Goal: Task Accomplishment & Management: Manage account settings

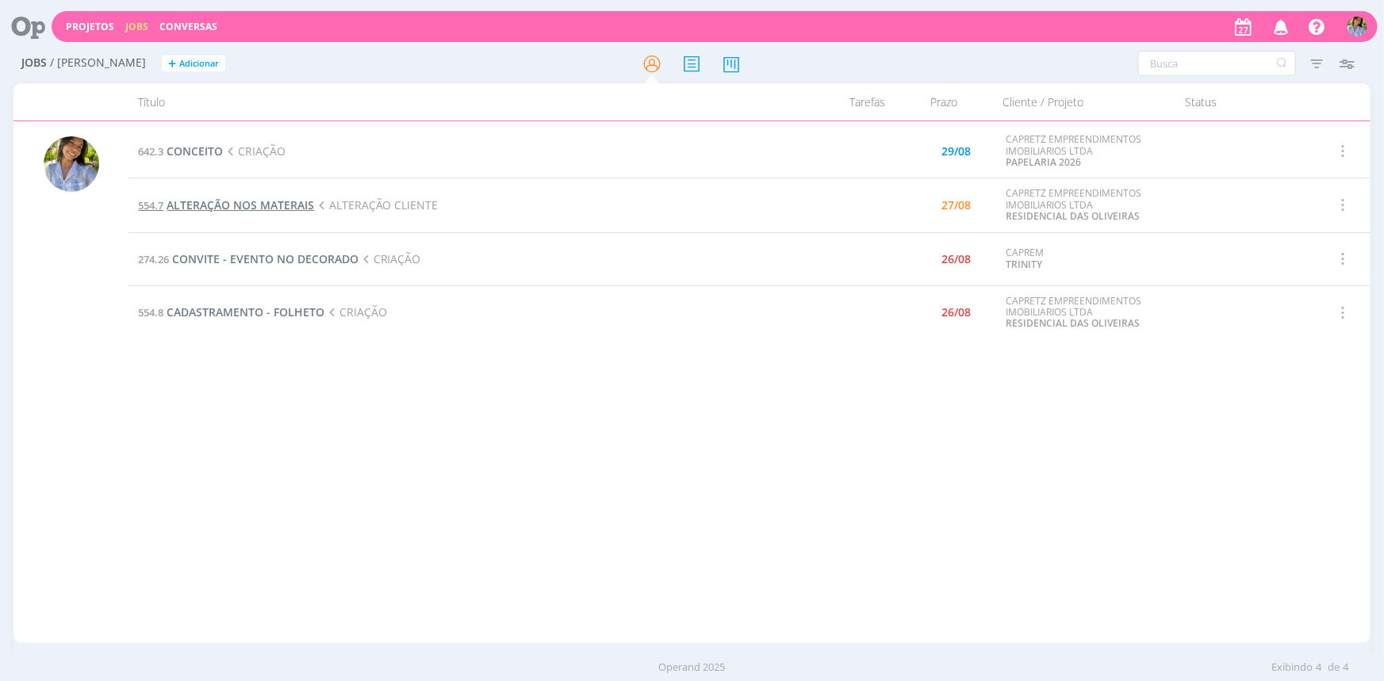
click at [253, 209] on span "ALTERAÇÃO NOS MATERAIS" at bounding box center [241, 205] width 148 height 15
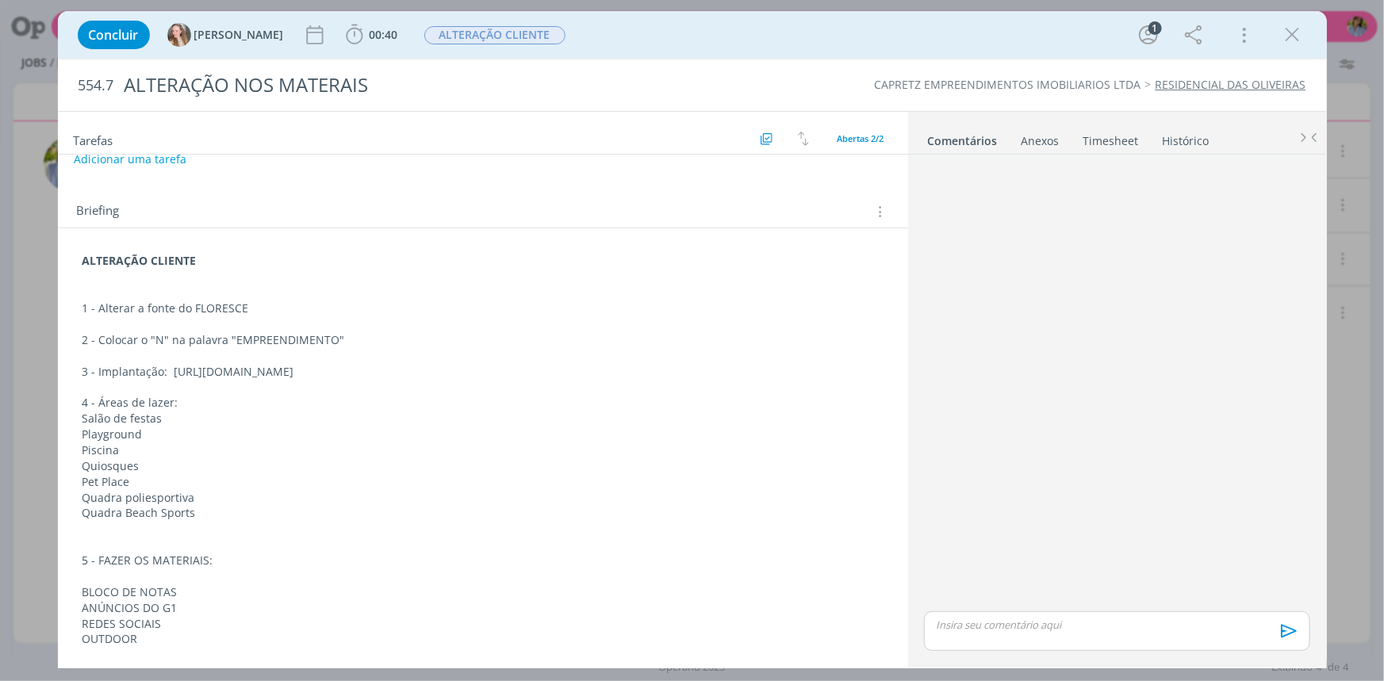
scroll to position [124, 0]
click at [370, 35] on span "00:40" at bounding box center [384, 34] width 29 height 15
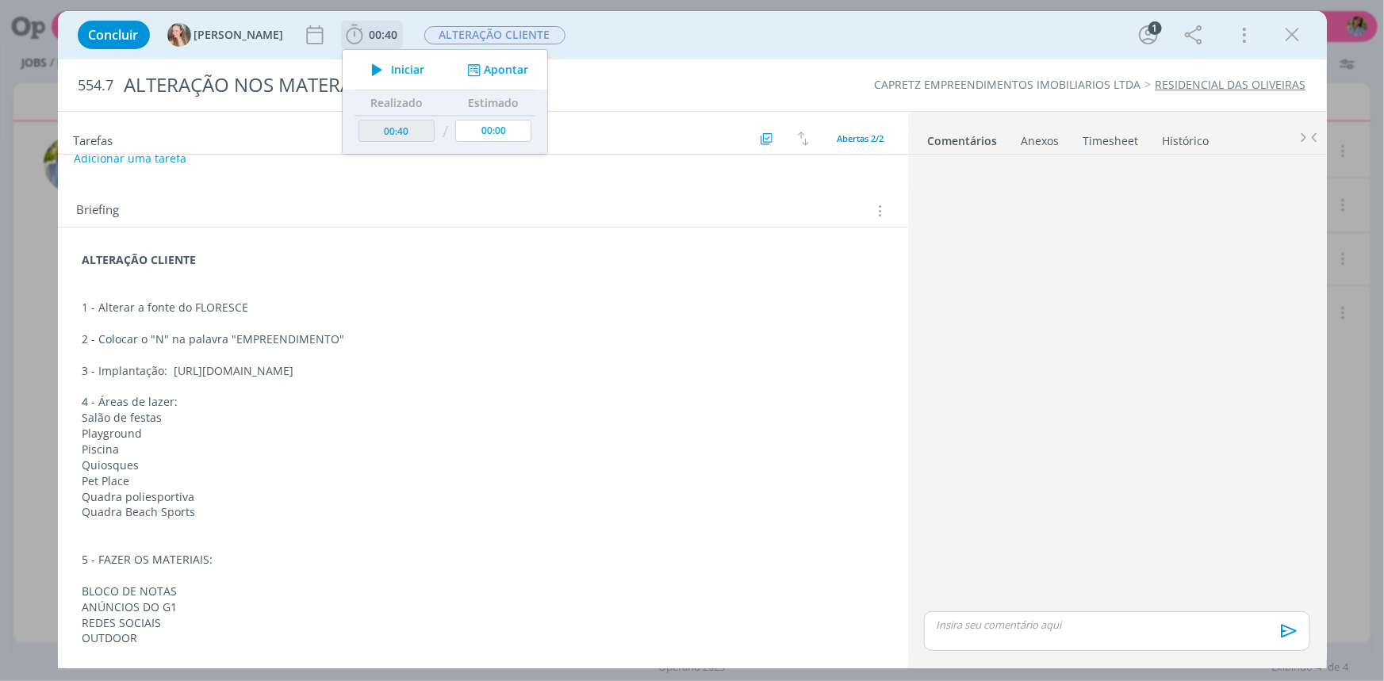
click at [391, 71] on span "Iniciar" at bounding box center [407, 69] width 33 height 11
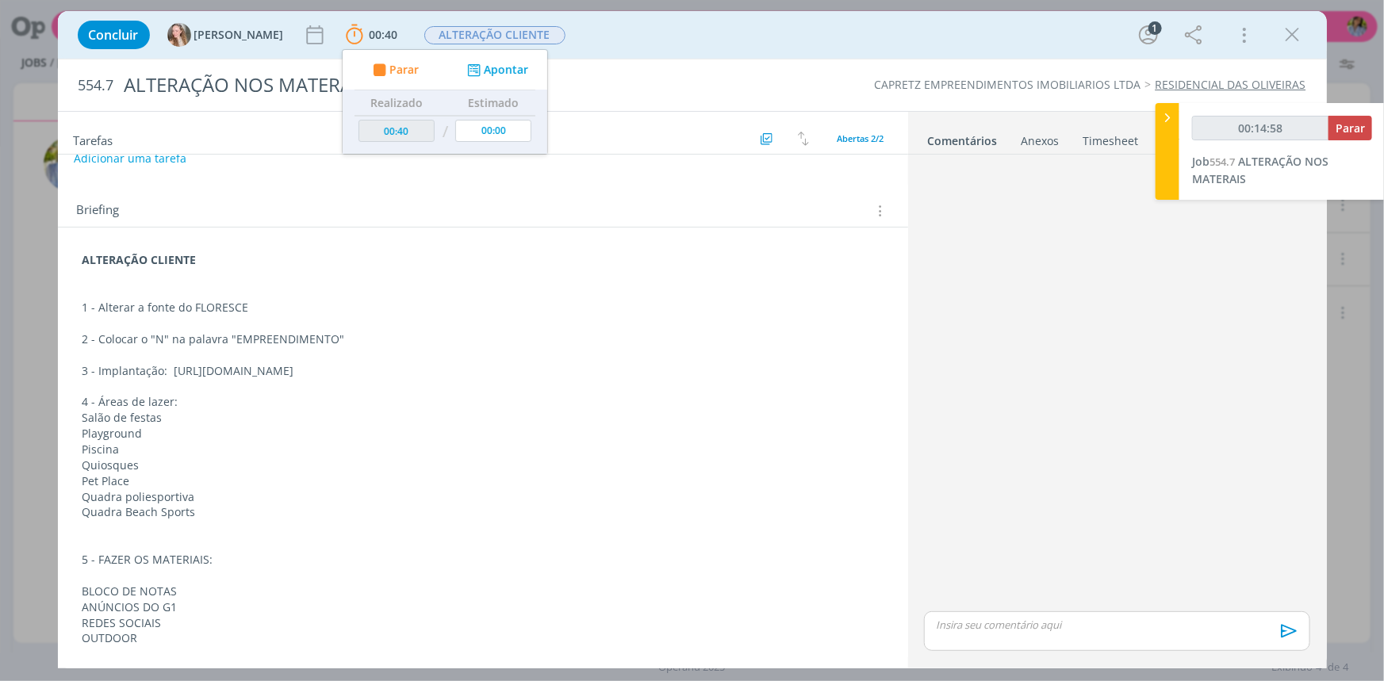
drag, startPoint x: 1280, startPoint y: 37, endPoint x: 1293, endPoint y: 45, distance: 15.0
click at [1281, 37] on icon "dialog" at bounding box center [1293, 35] width 24 height 24
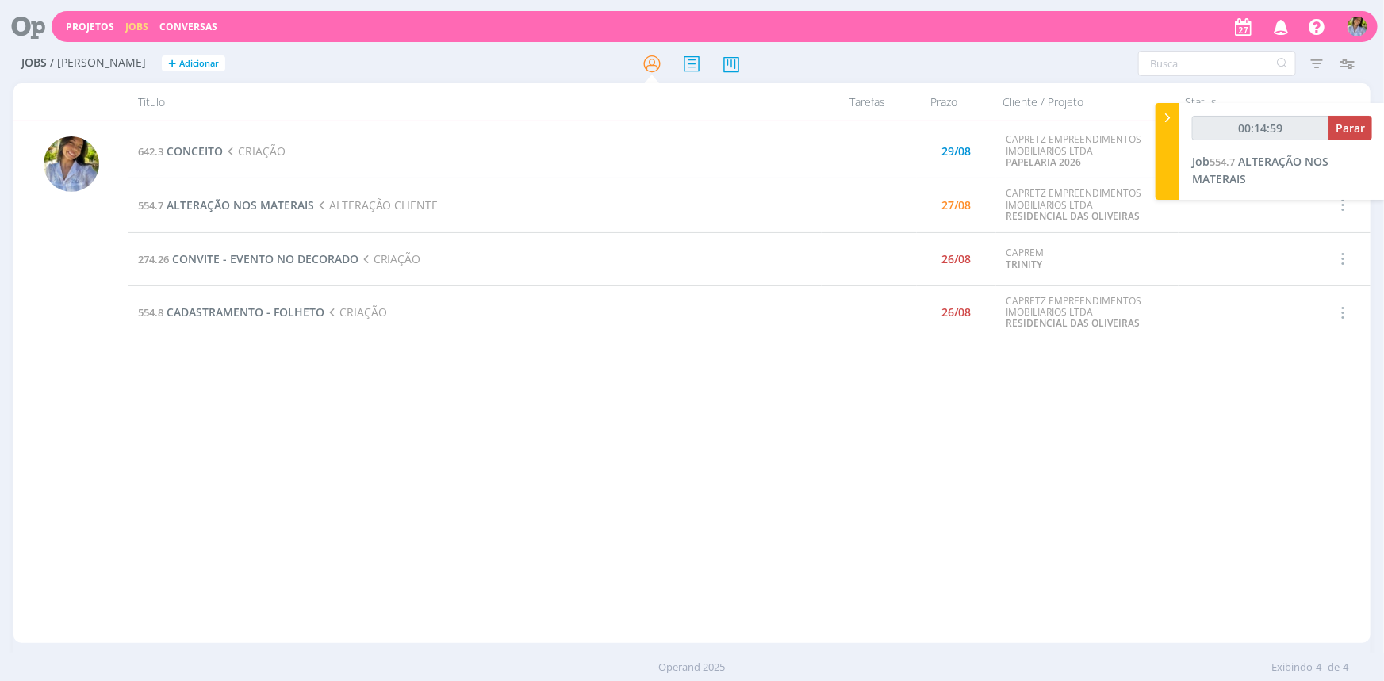
type input "00:15:00"
click at [1172, 121] on icon at bounding box center [1168, 117] width 16 height 17
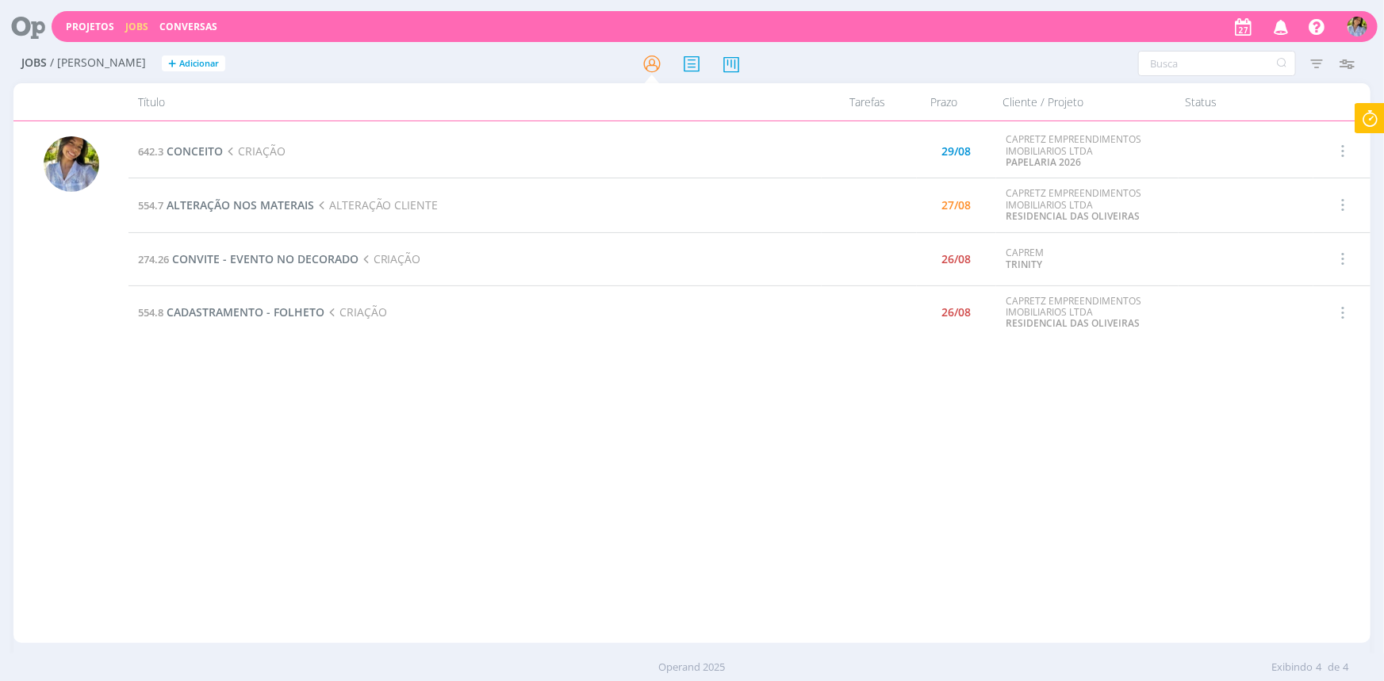
click at [224, 56] on h2 "Jobs / [PERSON_NAME] + Adicionar" at bounding box center [239, 60] width 436 height 33
click at [539, 429] on div "642.3 CONCEITO CRIAÇÃO 29/08 CAPRETZ EMPREENDIMENTOS IMOBILIARIOS LTDA PAPELARI…" at bounding box center [749, 383] width 1241 height 516
click at [351, 415] on div "642.3 CONCEITO CRIAÇÃO 29/08 CAPRETZ EMPREENDIMENTOS IMOBILIARIOS LTDA PAPELARI…" at bounding box center [749, 383] width 1241 height 516
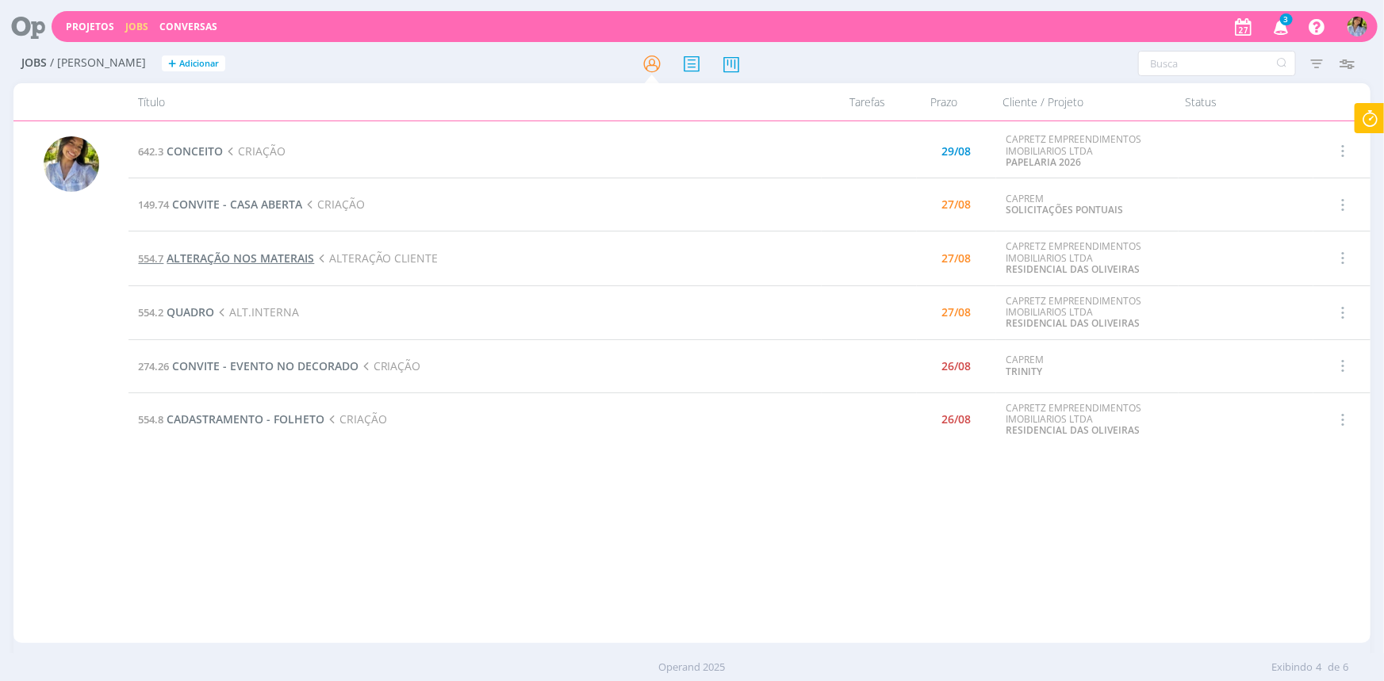
click at [262, 255] on span "ALTERAÇÃO NOS MATERAIS" at bounding box center [241, 258] width 148 height 15
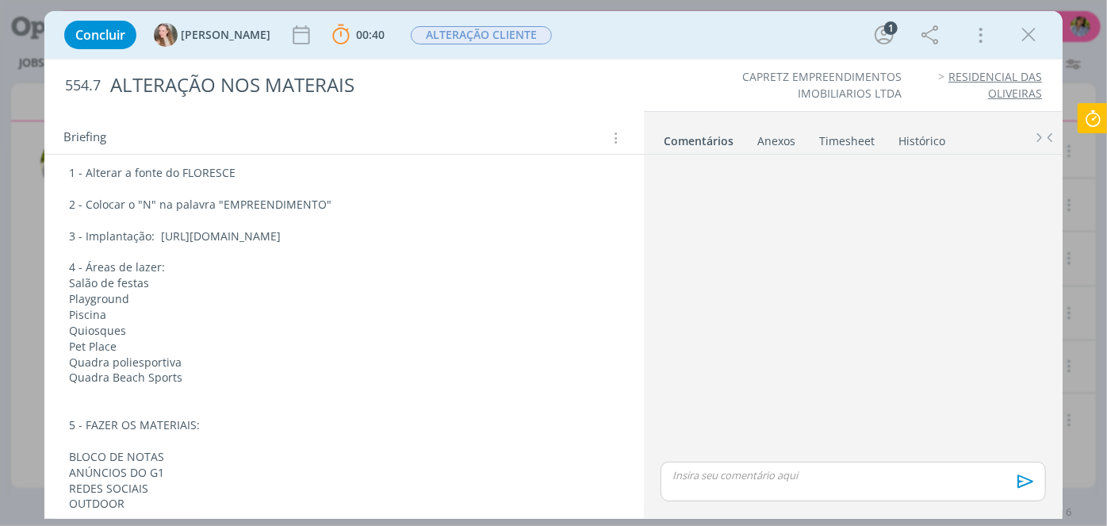
scroll to position [283, 0]
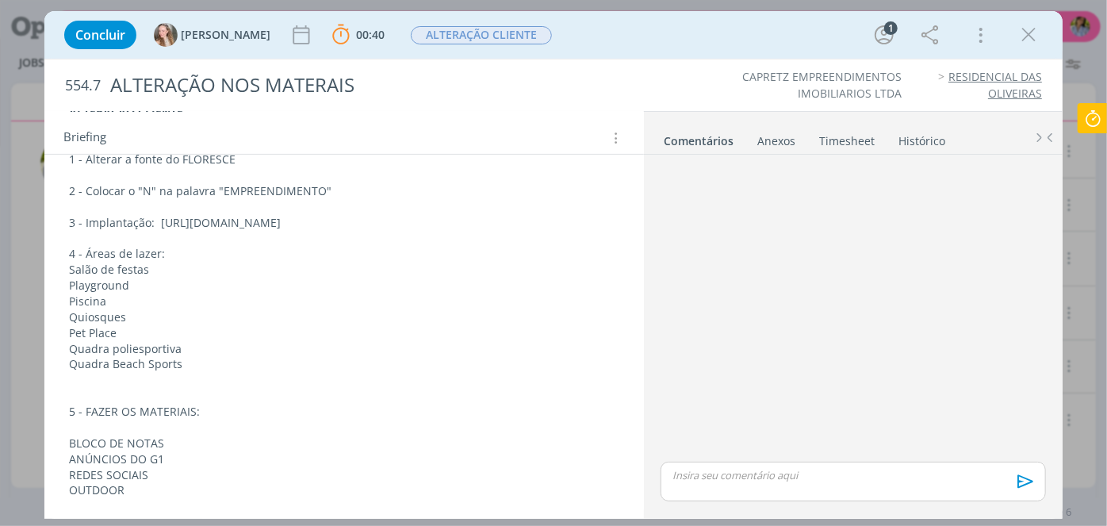
click at [290, 424] on div "Tarefas Usar Job de template Ordenar por: Prazo crescente Prazo decrescente Ord…" at bounding box center [553, 315] width 1019 height 408
click at [1091, 117] on icon at bounding box center [1093, 118] width 29 height 31
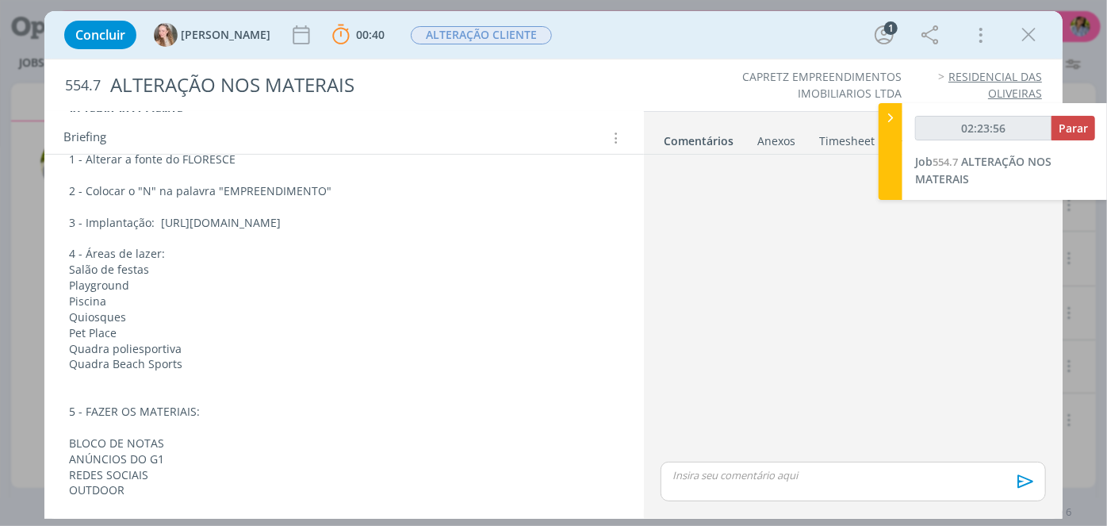
type input "02:23:57"
click at [1076, 125] on span "Parar" at bounding box center [1073, 128] width 29 height 15
click at [1033, 38] on icon "dialog" at bounding box center [1029, 35] width 24 height 24
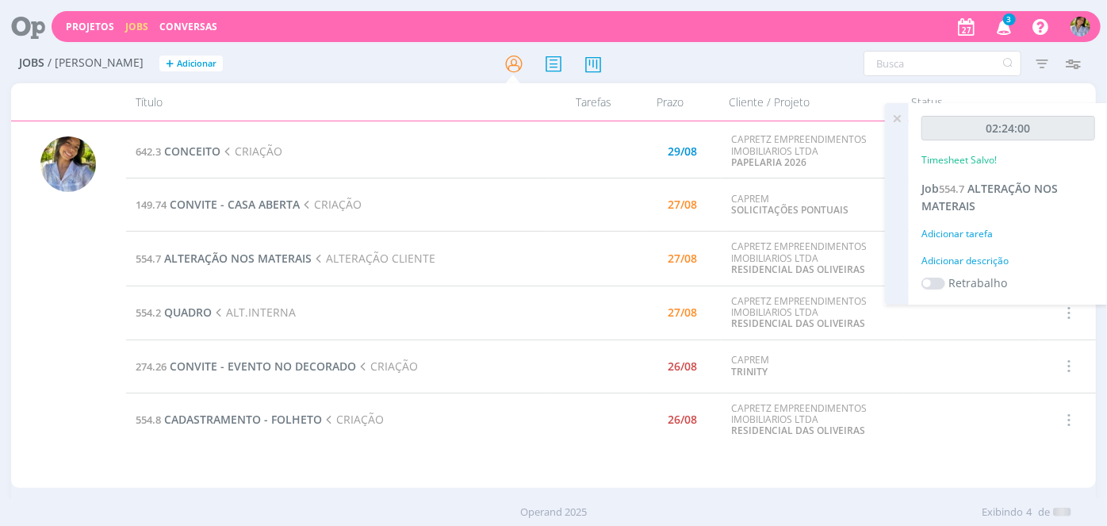
click at [896, 117] on icon at bounding box center [897, 118] width 29 height 31
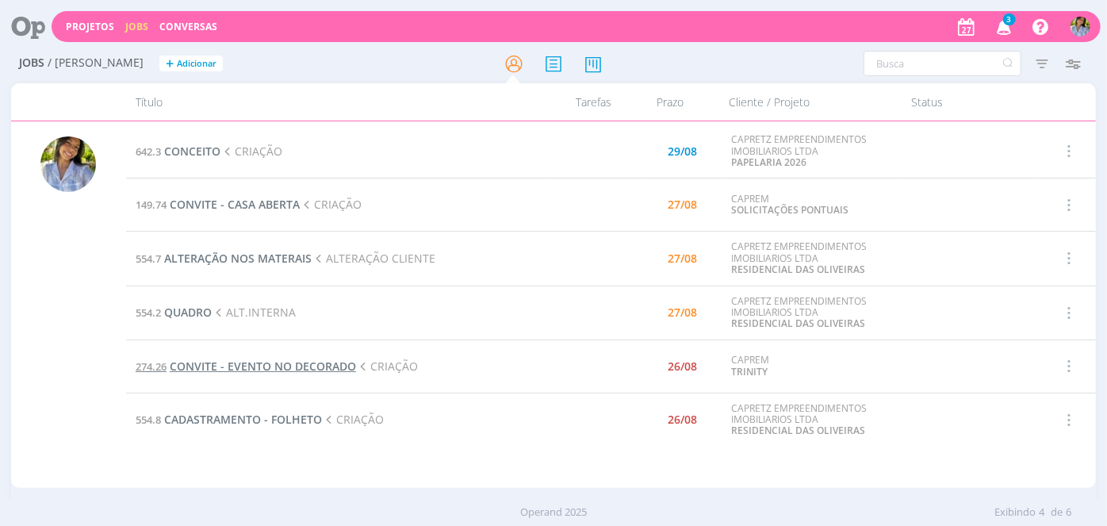
click at [294, 366] on span "CONVITE - EVENTO NO DECORADO" at bounding box center [263, 366] width 186 height 15
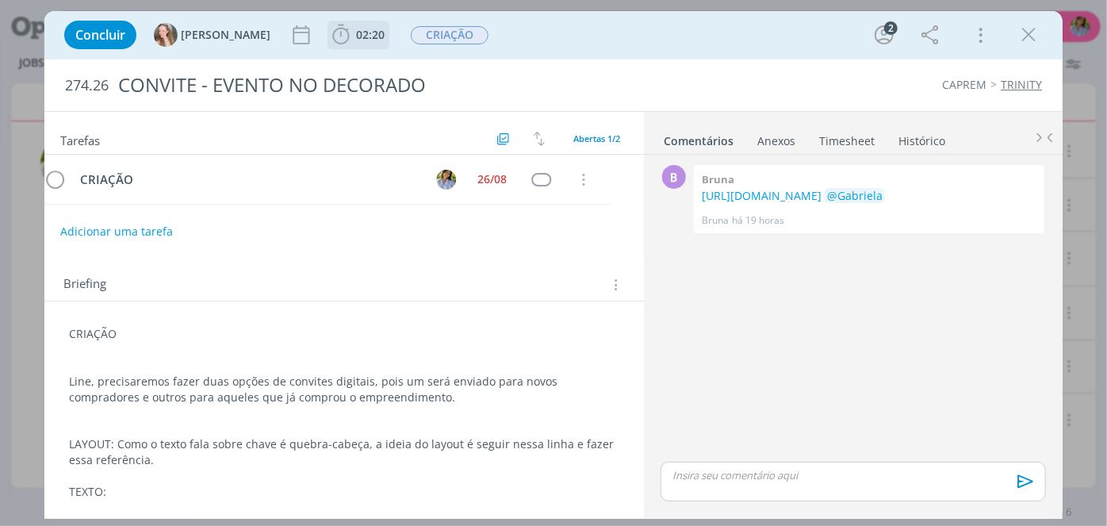
click at [329, 43] on span "02:20" at bounding box center [358, 35] width 59 height 24
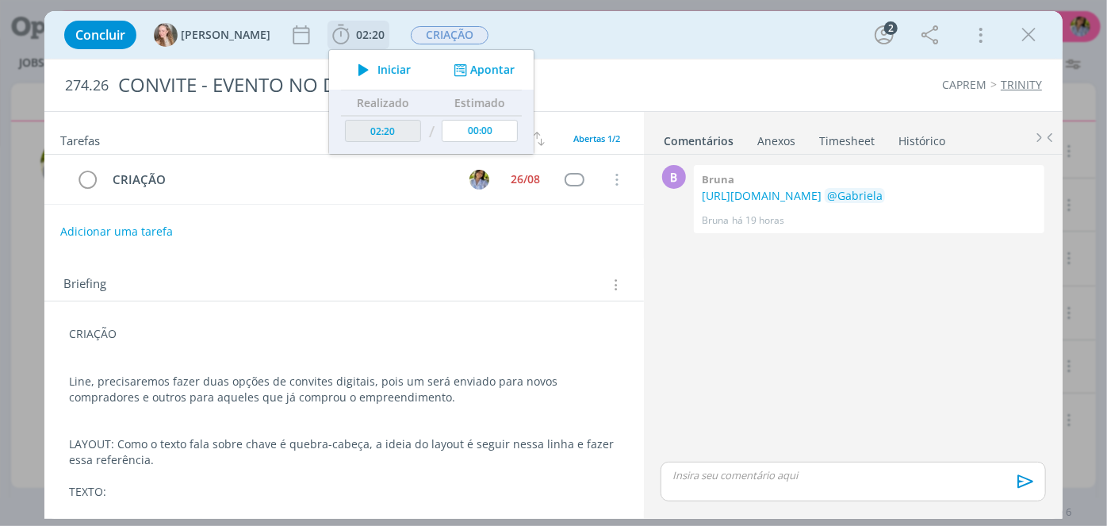
click at [378, 73] on span "Iniciar" at bounding box center [394, 69] width 33 height 11
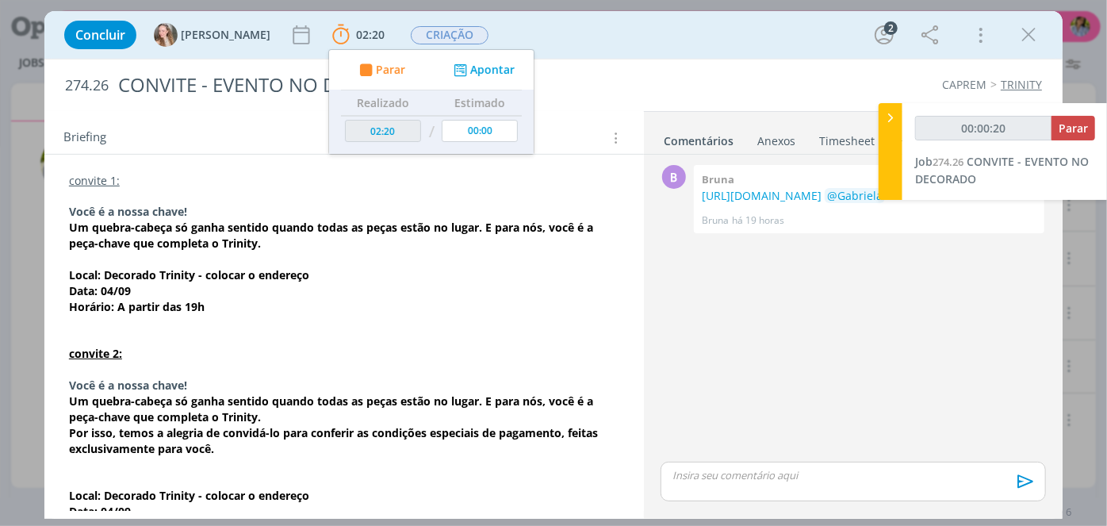
scroll to position [351, 0]
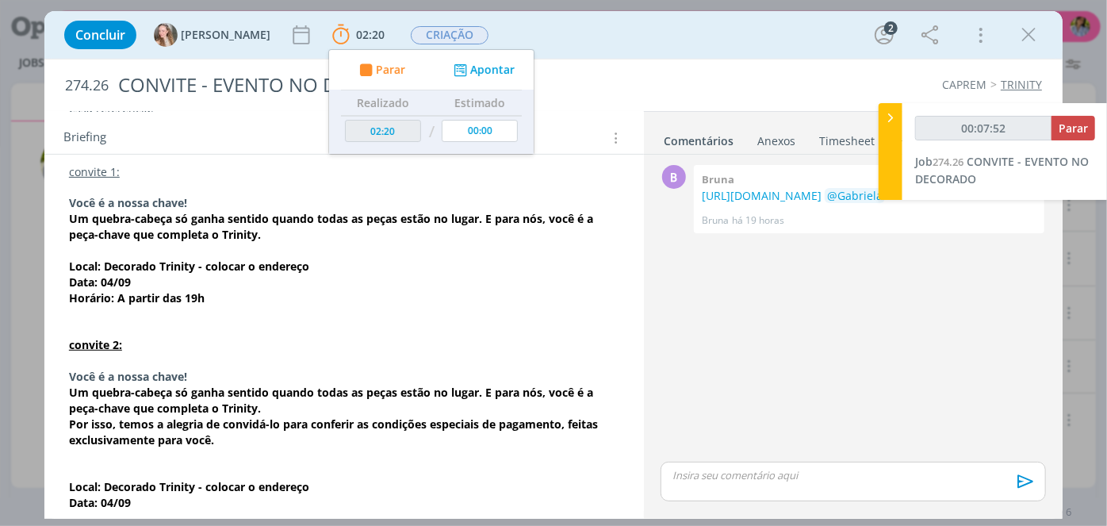
click at [209, 151] on div "Briefing Briefings Predefinidos Versões do Briefing Ver Briefing do Projeto" at bounding box center [344, 133] width 600 height 43
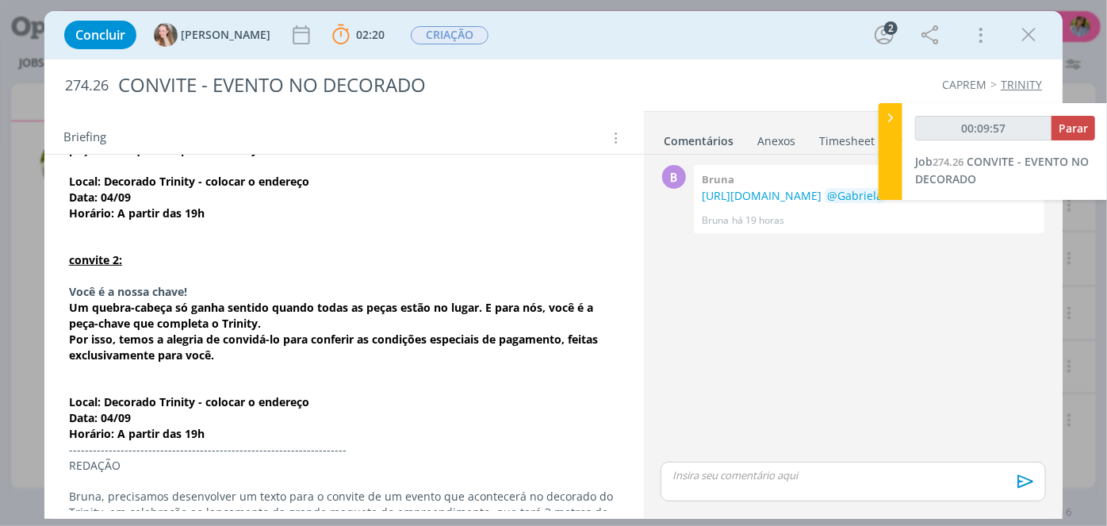
scroll to position [459, 0]
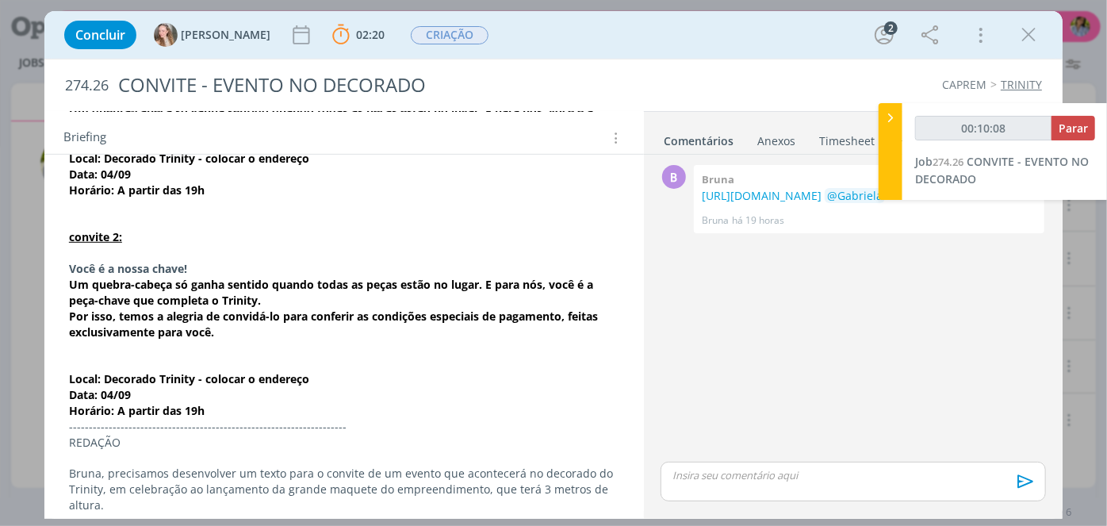
click at [93, 317] on strong "﻿Por isso, temos a alegria de convidá-lo para conferir as condições especiais d…" at bounding box center [335, 324] width 532 height 31
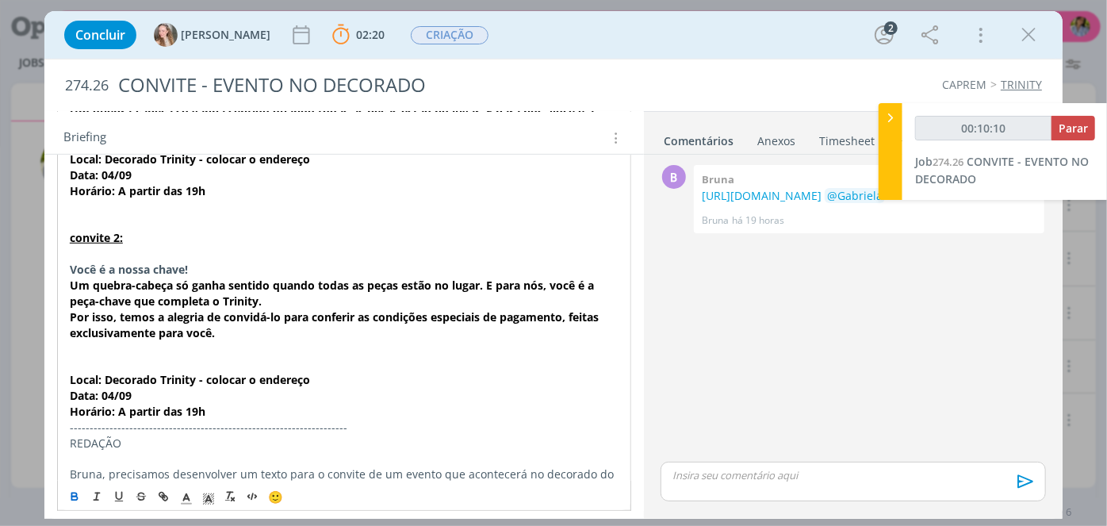
drag, startPoint x: 70, startPoint y: 315, endPoint x: 223, endPoint y: 332, distance: 154.0
click at [223, 332] on p "﻿Por isso, temos a alegria de convidá-lo para conferir as condições especiais d…" at bounding box center [344, 325] width 549 height 32
copy strong "﻿Por isso, temos a alegria de convidá-lo para conferir as condições especiais d…"
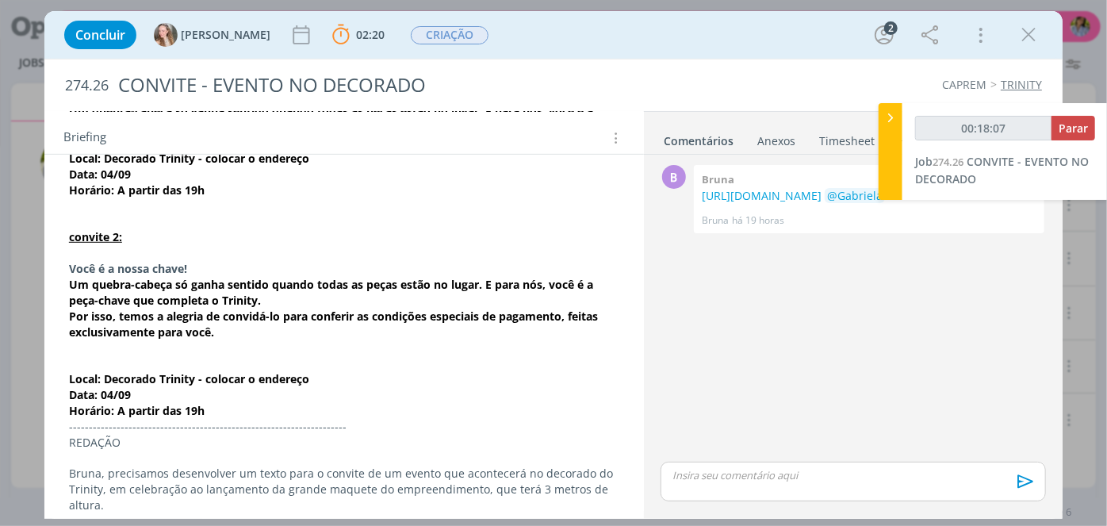
type input "00:18:08"
click at [1074, 121] on span "Parar" at bounding box center [1073, 128] width 29 height 15
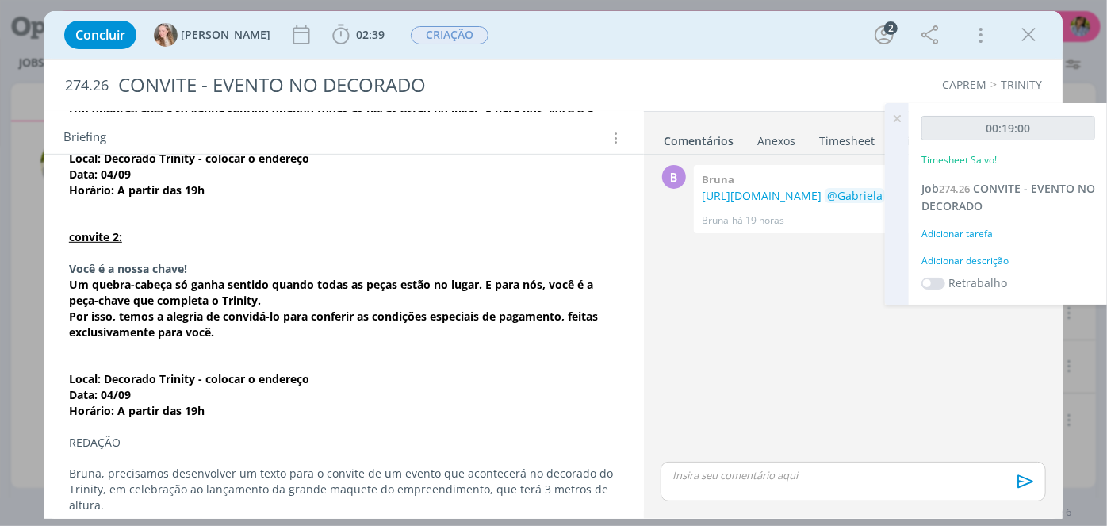
click at [688, 476] on p "dialog" at bounding box center [853, 475] width 360 height 14
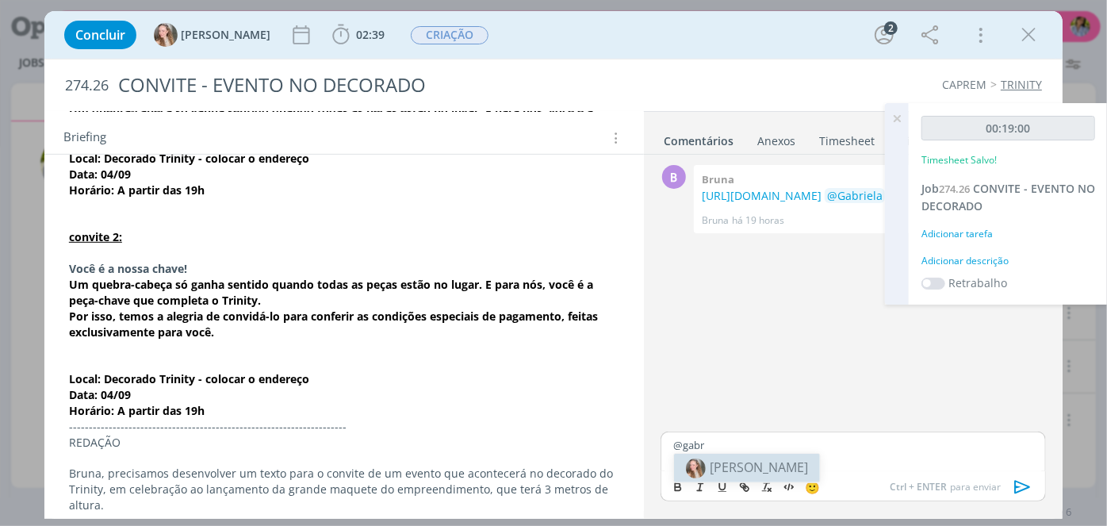
click at [718, 470] on span "[PERSON_NAME]" at bounding box center [759, 466] width 98 height 17
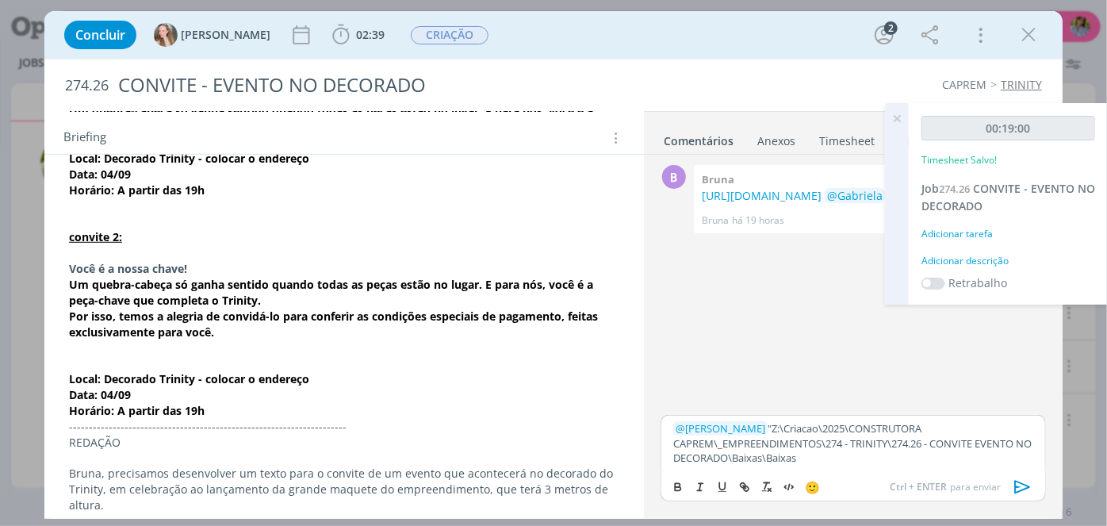
click at [736, 424] on p "﻿ @ [PERSON_NAME] ﻿ "Z:\Criacao\2025\CONSTRUTORA CAPREM\_EMPREENDIMENTOS\274 - …" at bounding box center [853, 443] width 360 height 44
click at [1030, 486] on icon "dialog" at bounding box center [1023, 486] width 16 height 13
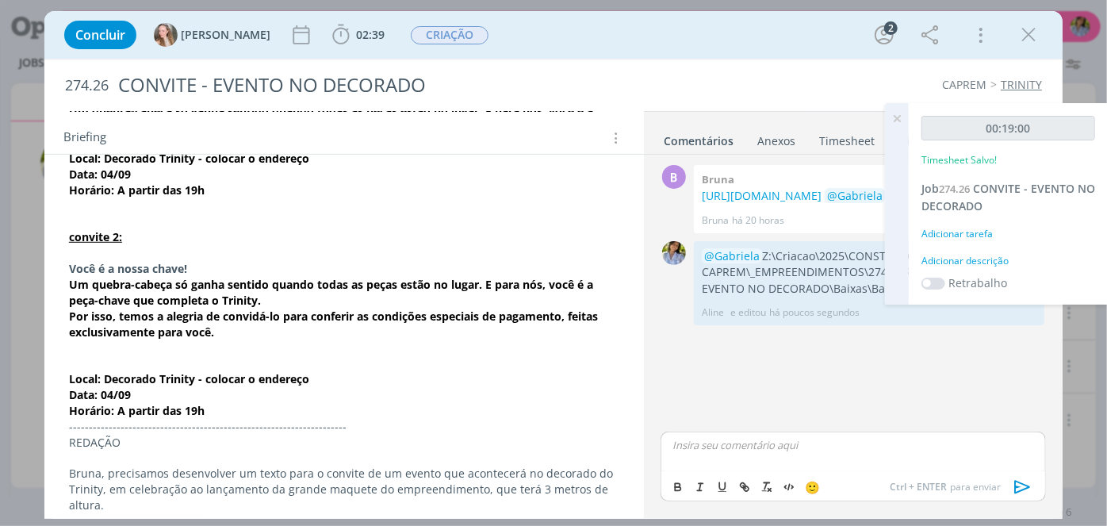
click at [899, 122] on icon at bounding box center [897, 118] width 29 height 31
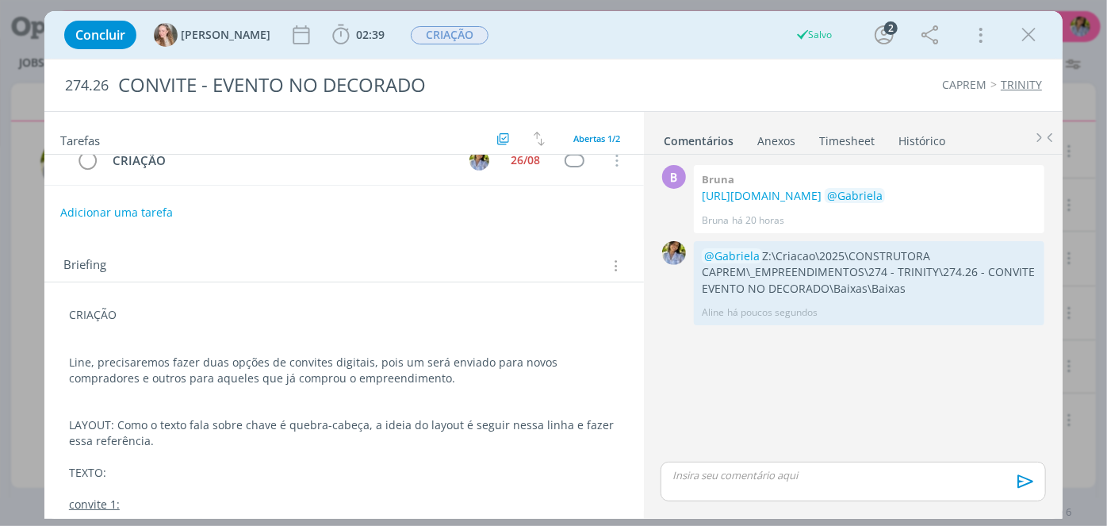
scroll to position [0, 0]
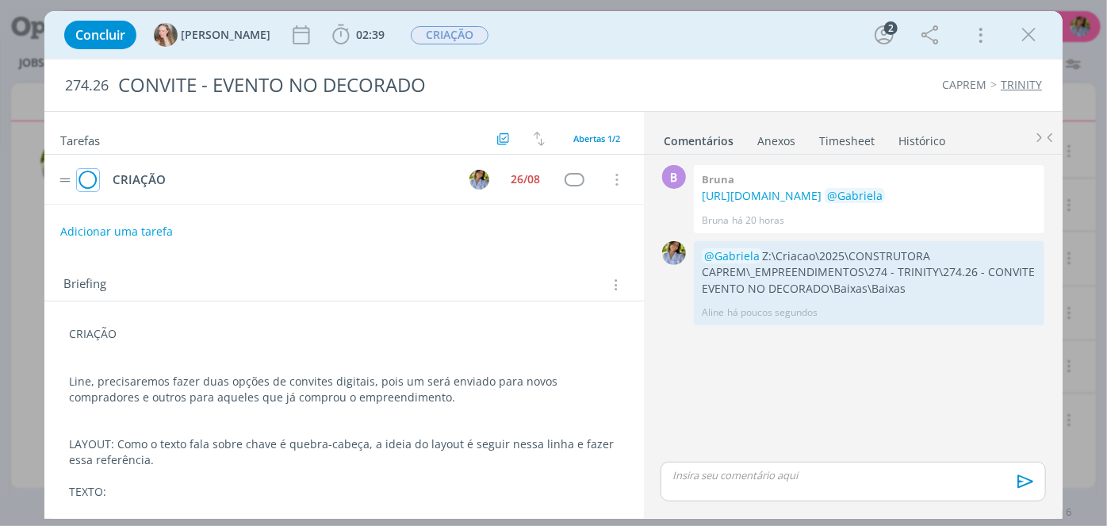
click at [89, 184] on icon "dialog" at bounding box center [88, 180] width 22 height 24
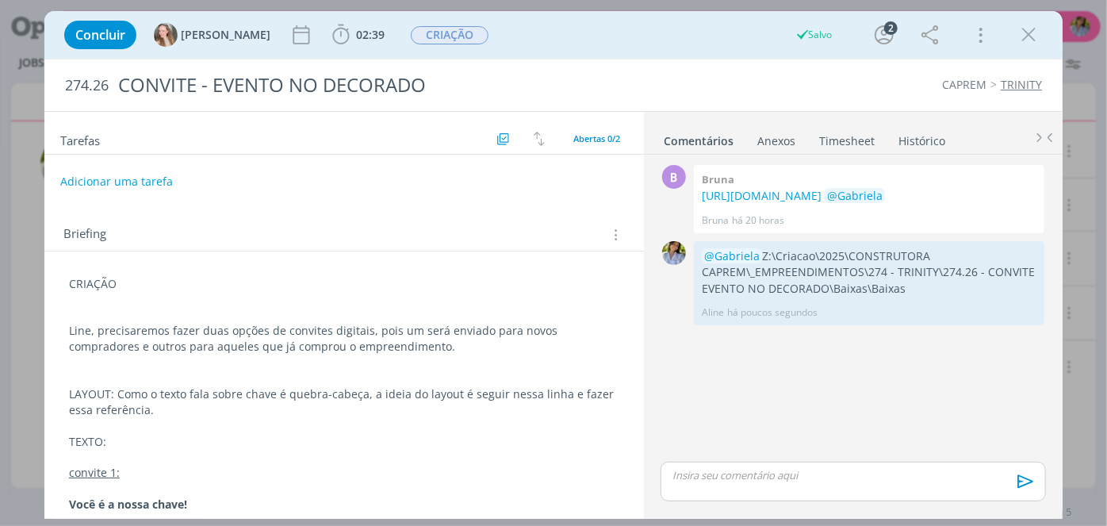
scroll to position [485, 0]
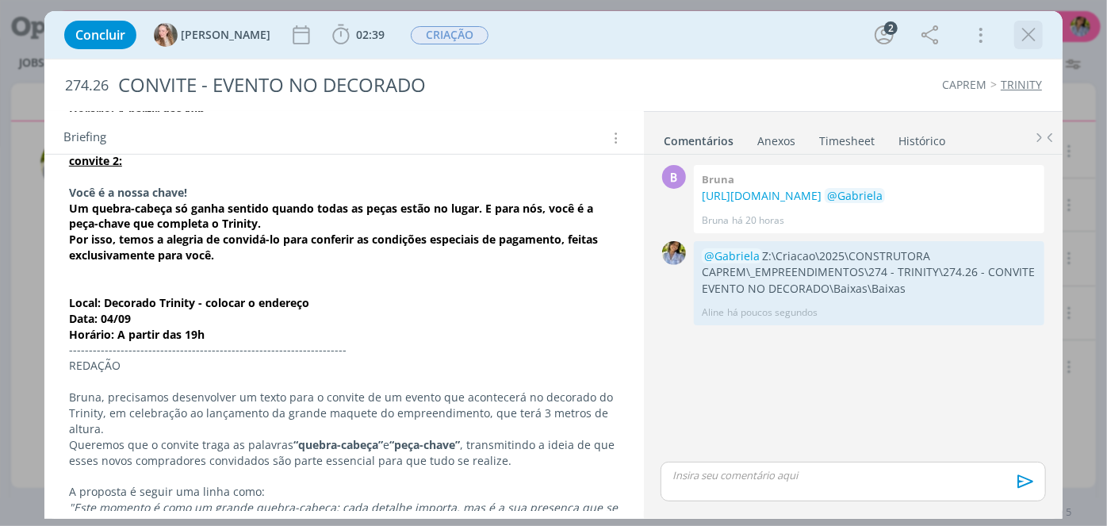
drag, startPoint x: 1040, startPoint y: 32, endPoint x: 868, endPoint y: 96, distance: 183.7
click at [1040, 32] on icon "dialog" at bounding box center [1029, 35] width 24 height 24
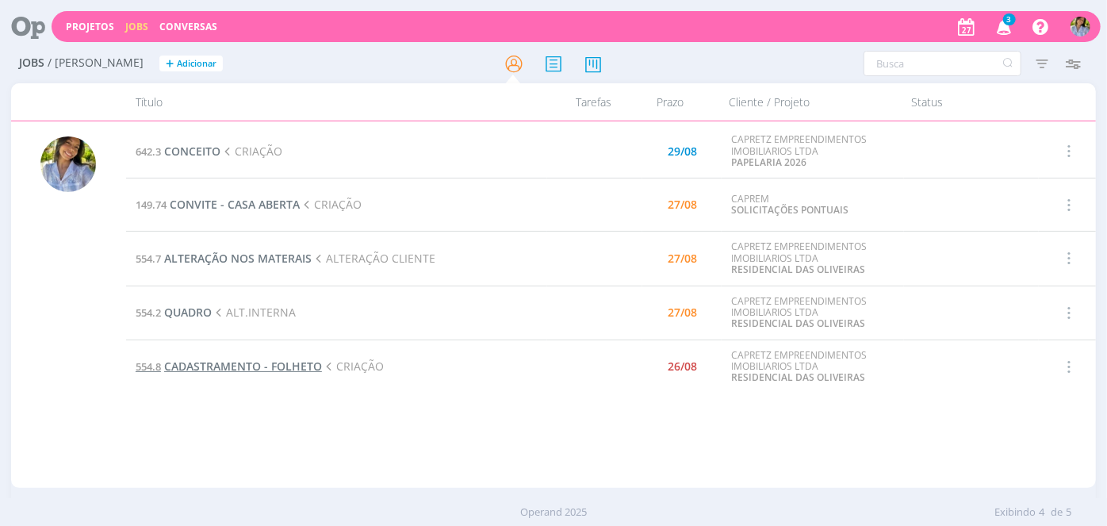
click at [234, 364] on span "CADASTRAMENTO - FOLHETO" at bounding box center [243, 366] width 158 height 15
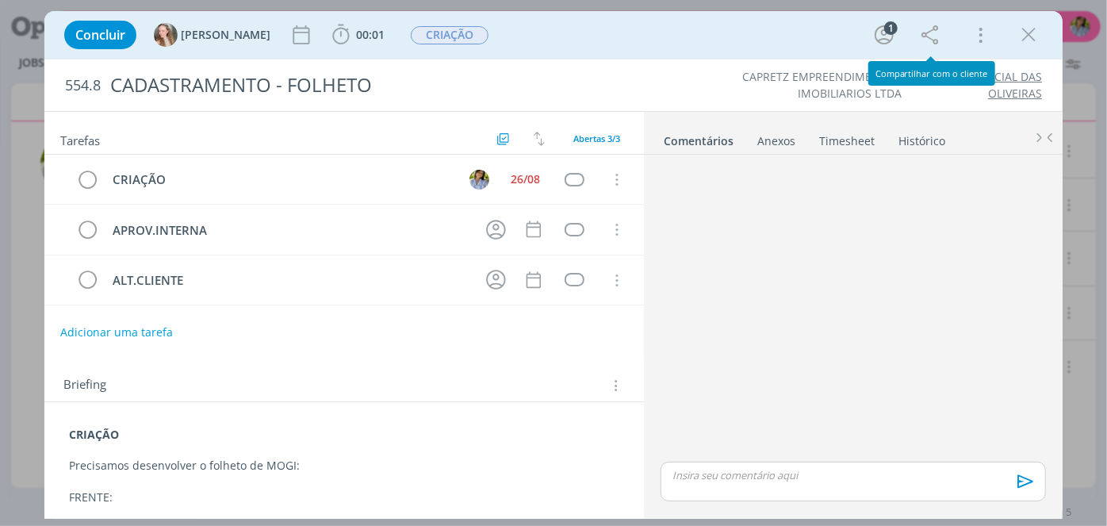
click at [1026, 33] on icon "dialog" at bounding box center [1029, 35] width 24 height 24
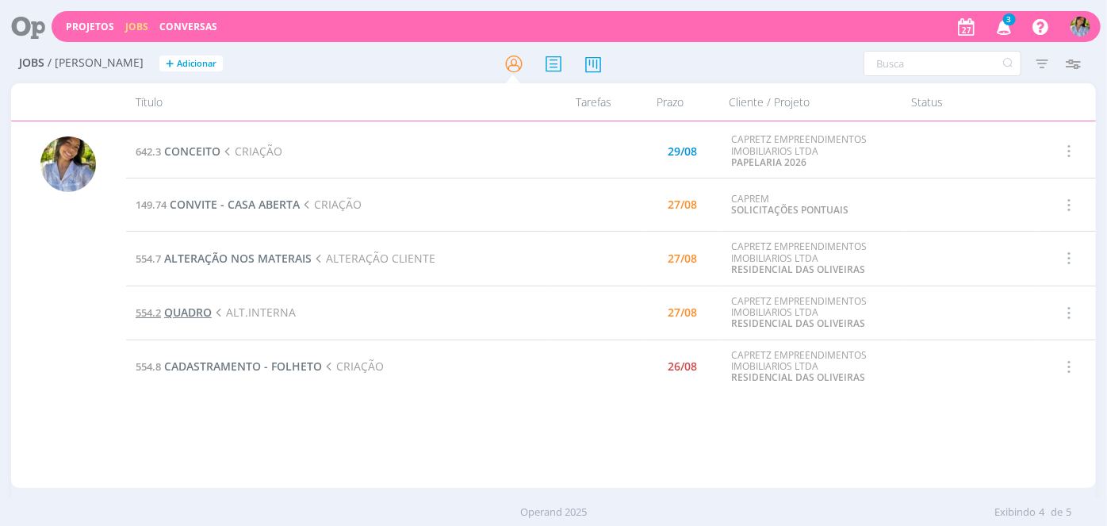
click at [200, 313] on span "QUADRO" at bounding box center [188, 312] width 48 height 15
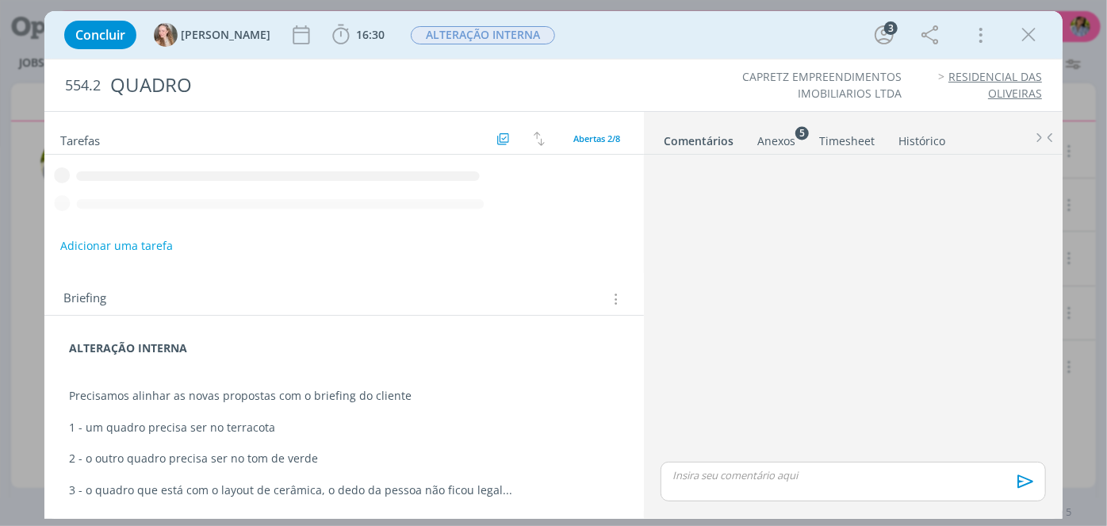
scroll to position [55, 0]
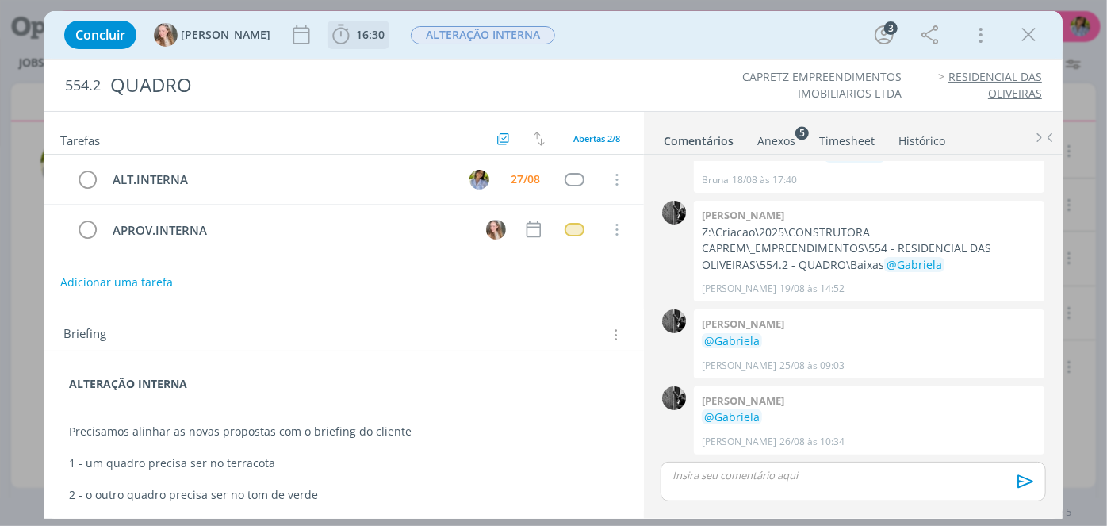
click at [356, 40] on span "16:30" at bounding box center [370, 34] width 29 height 15
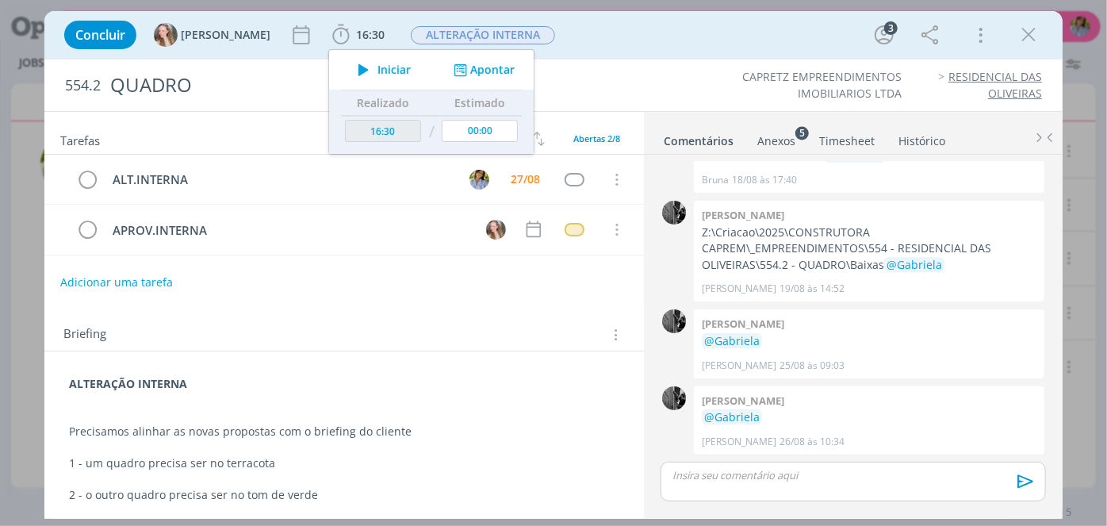
click at [1036, 33] on icon "dialog" at bounding box center [1029, 35] width 24 height 24
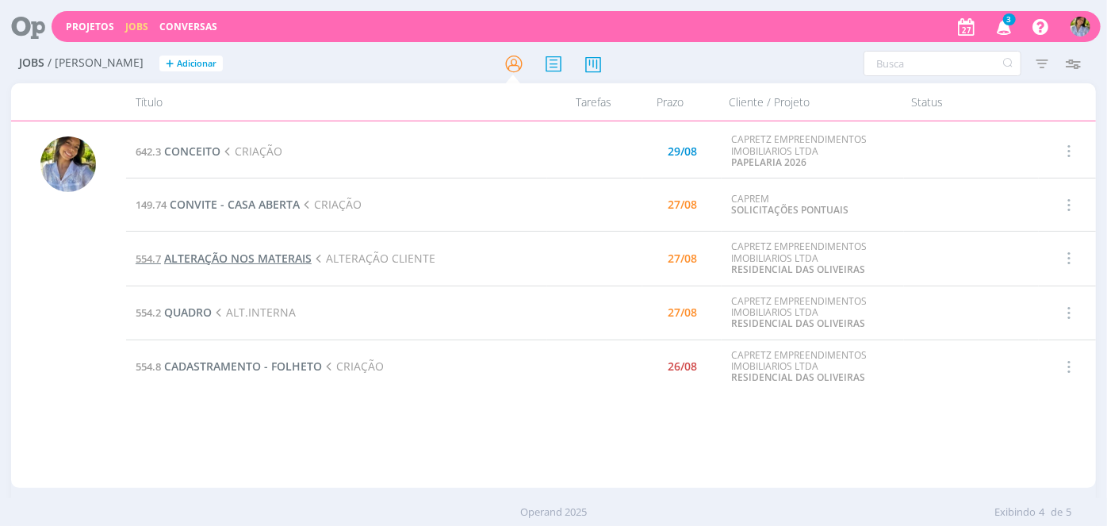
click at [254, 253] on span "ALTERAÇÃO NOS MATERAIS" at bounding box center [238, 258] width 148 height 15
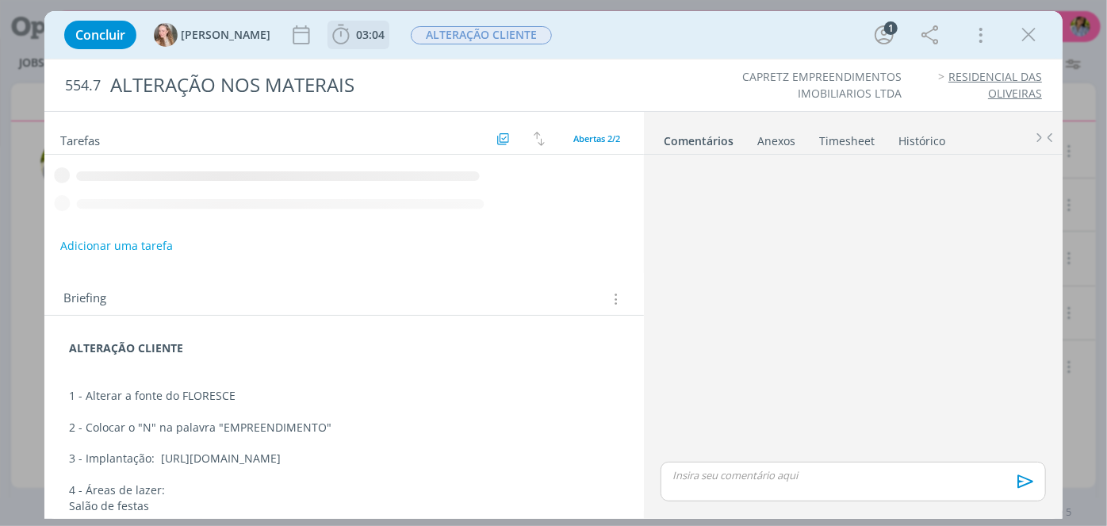
drag, startPoint x: 301, startPoint y: 43, endPoint x: 313, endPoint y: 45, distance: 12.1
click at [329, 41] on icon "dialog" at bounding box center [341, 35] width 24 height 24
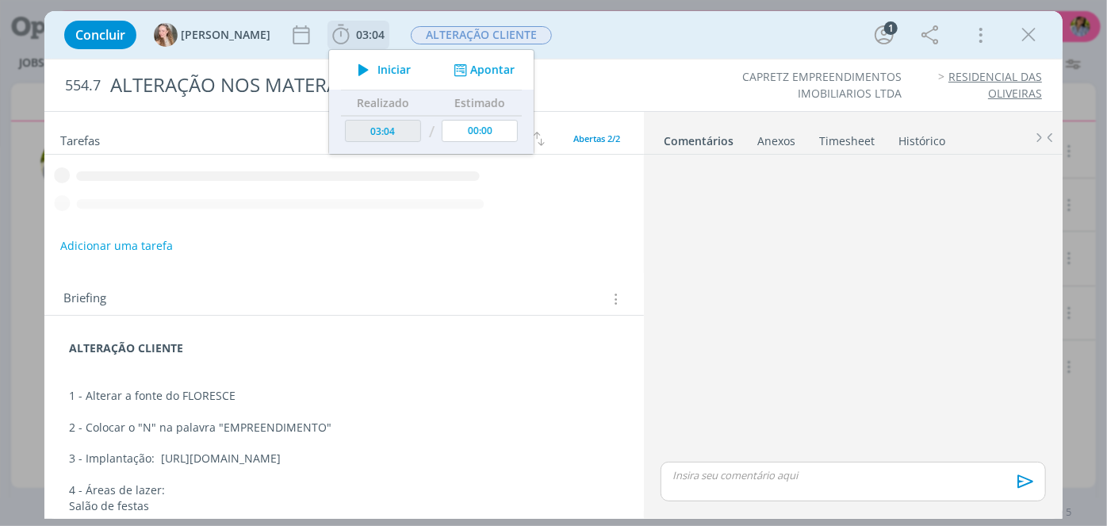
click at [378, 68] on span "Iniciar" at bounding box center [394, 69] width 33 height 11
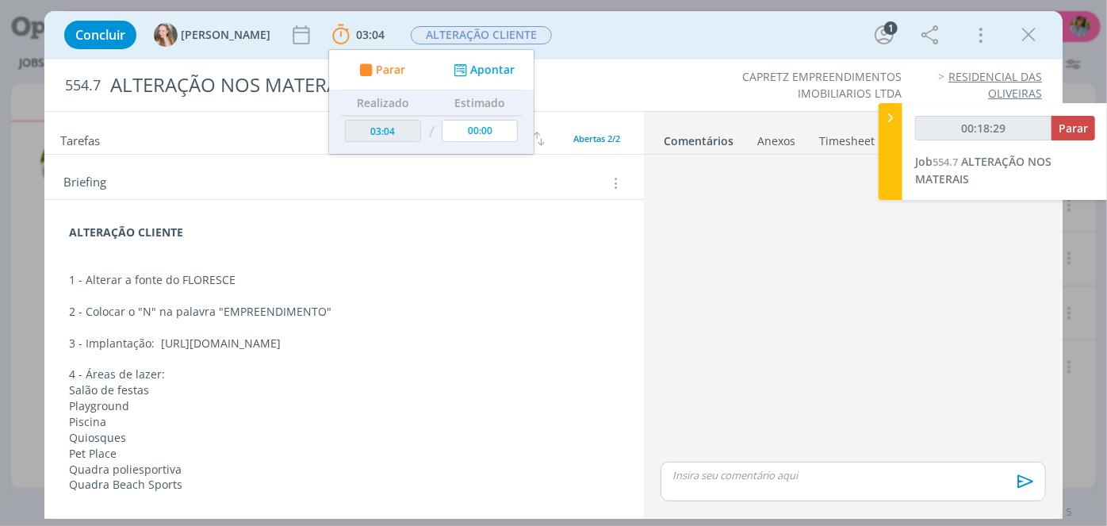
scroll to position [283, 0]
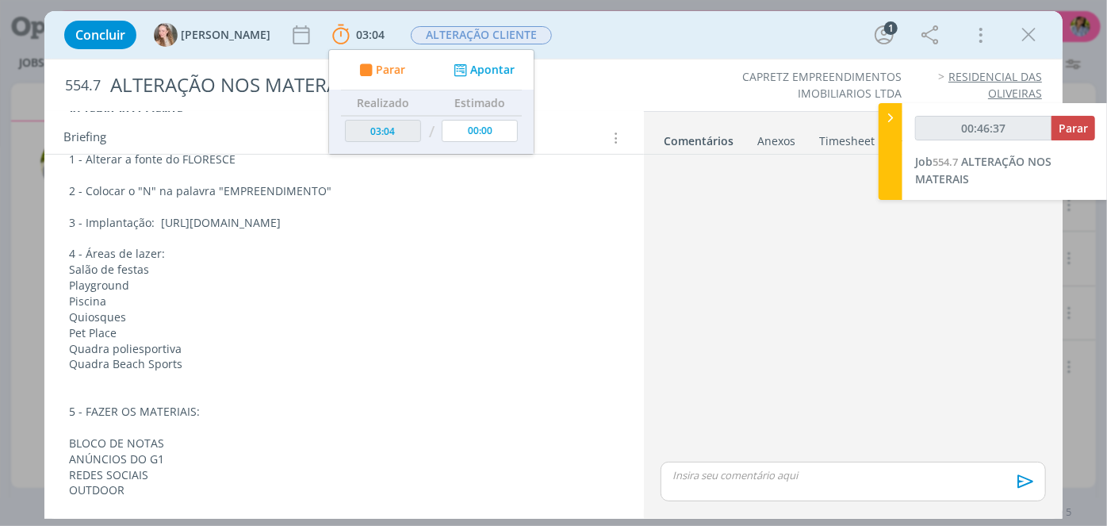
type input "00:47:37"
